Goal: Find specific page/section: Find specific page/section

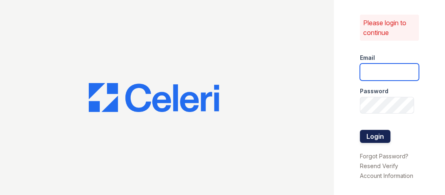
type input "[EMAIL_ADDRESS][DOMAIN_NAME]"
click at [384, 135] on button "Login" at bounding box center [375, 136] width 31 height 13
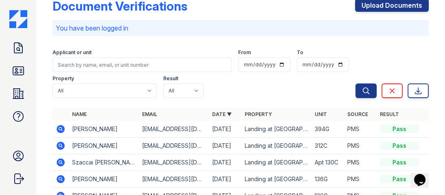
scroll to position [33, 0]
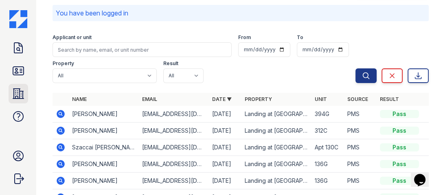
drag, startPoint x: 21, startPoint y: 75, endPoint x: 19, endPoint y: 87, distance: 12.5
click at [21, 75] on icon at bounding box center [18, 70] width 13 height 13
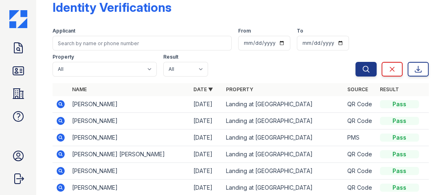
scroll to position [33, 0]
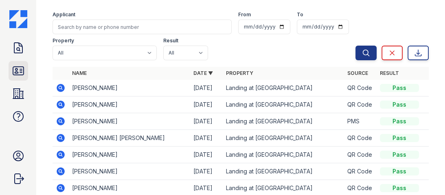
click at [21, 74] on icon at bounding box center [18, 70] width 13 height 13
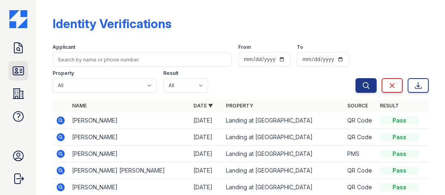
click at [18, 77] on link "ID Verifications" at bounding box center [19, 71] width 20 height 20
